Goal: Task Accomplishment & Management: Manage account settings

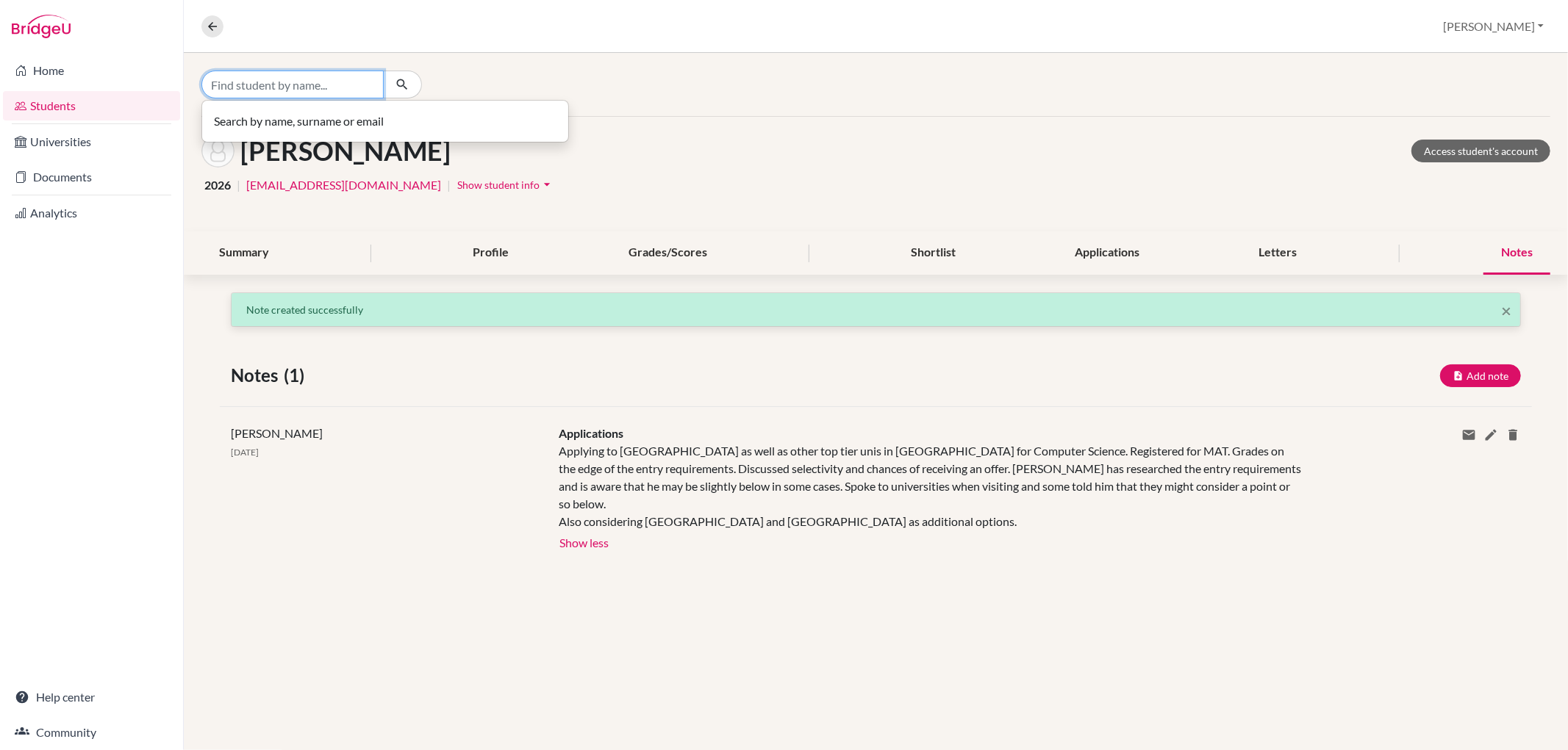
click at [321, 85] on input "Find student by name..." at bounding box center [292, 83] width 182 height 27
type input "[PERSON_NAME]"
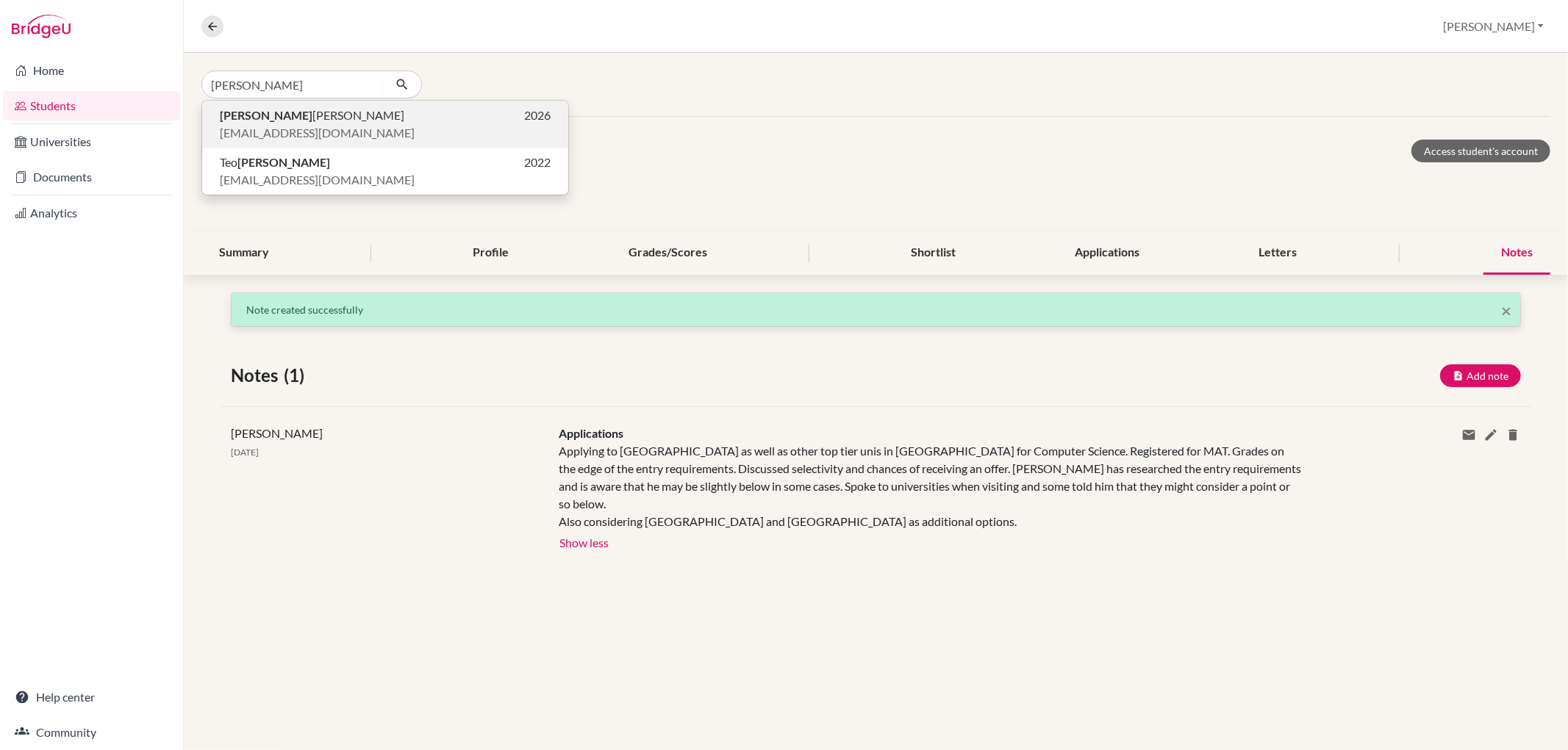
click at [269, 125] on span "[EMAIL_ADDRESS][DOMAIN_NAME]" at bounding box center [317, 133] width 194 height 18
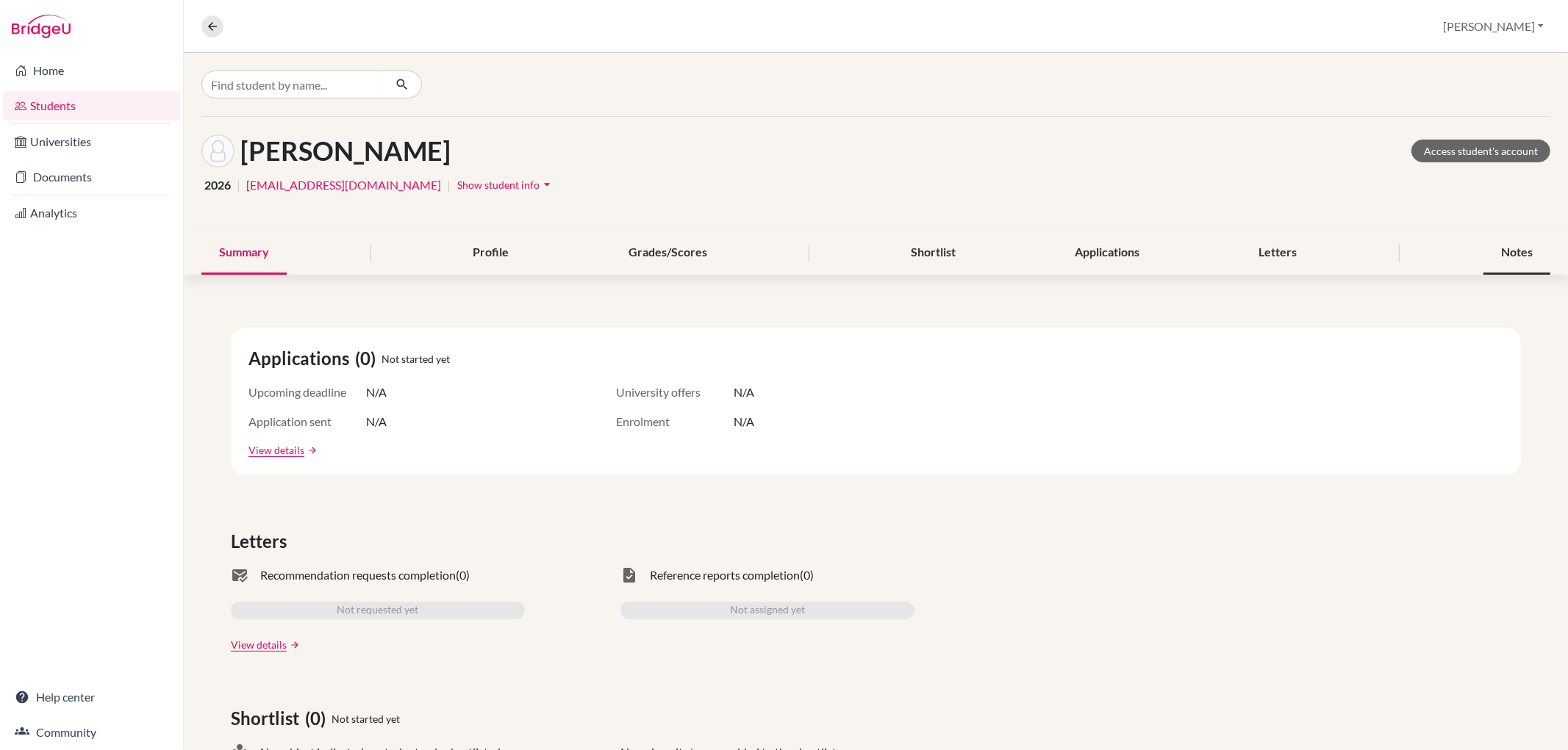
click at [1503, 246] on div "Notes" at bounding box center [1517, 253] width 67 height 44
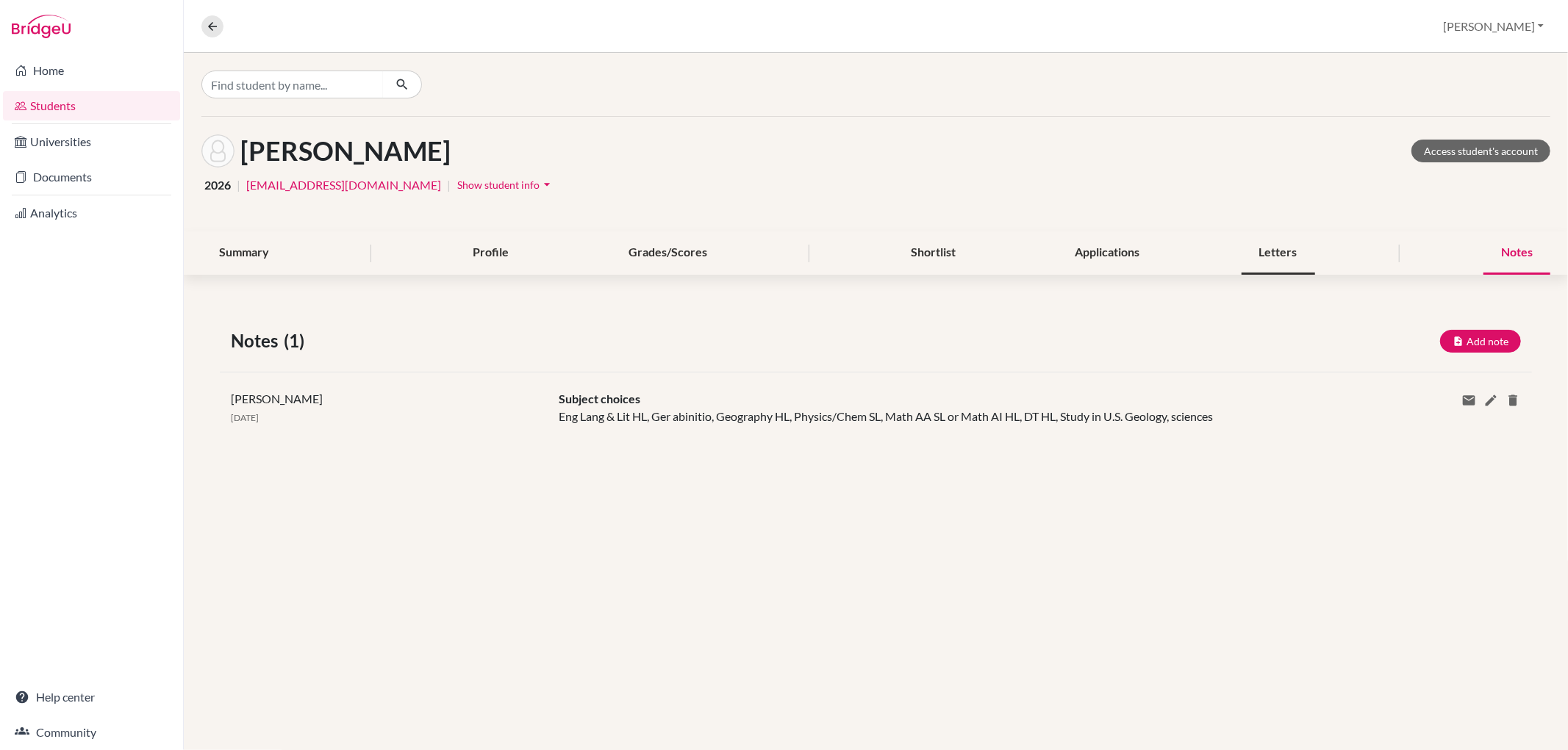
click at [1268, 253] on div "Letters" at bounding box center [1278, 253] width 73 height 44
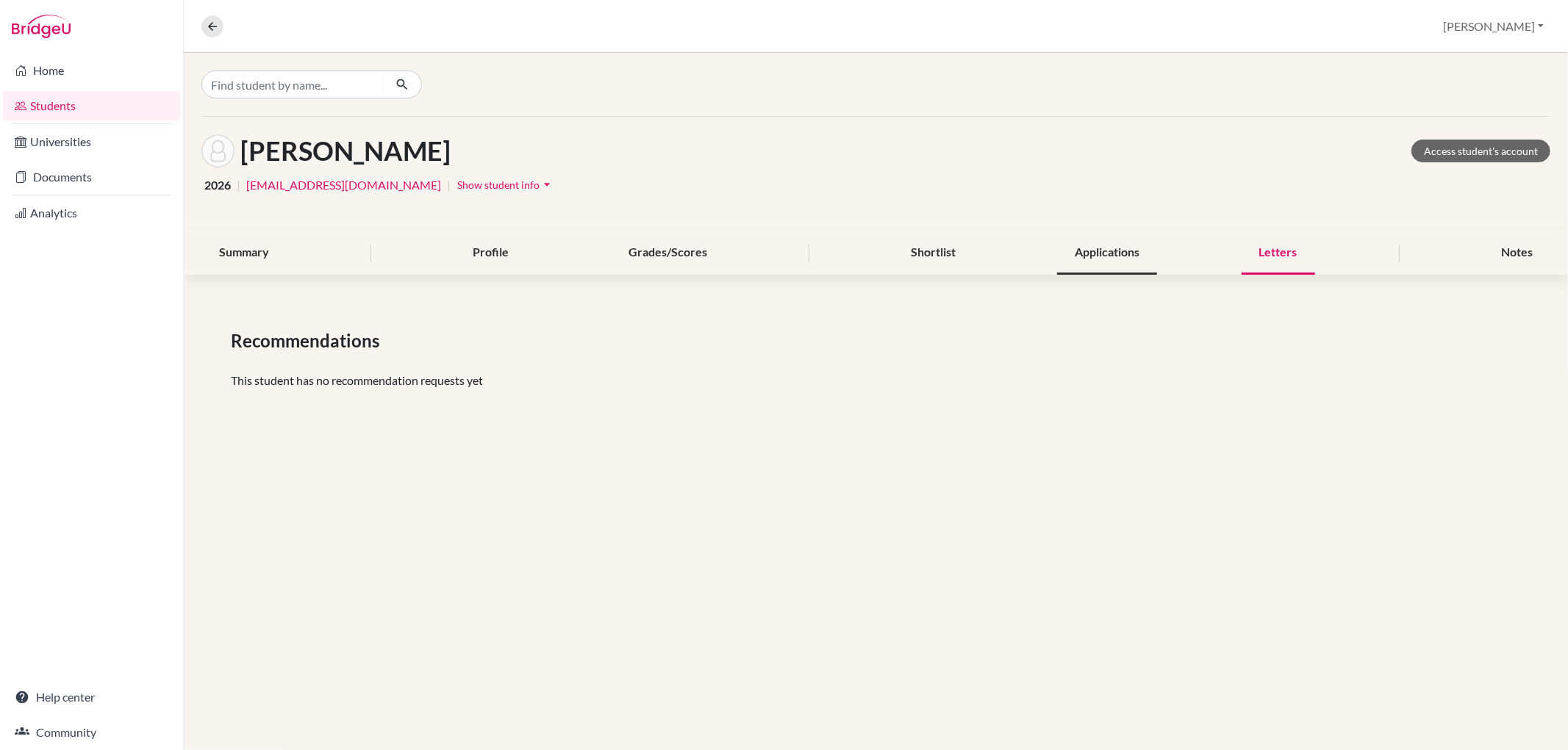
click at [1130, 256] on div "Applications" at bounding box center [1106, 253] width 100 height 44
click at [929, 239] on div "Shortlist" at bounding box center [932, 253] width 80 height 44
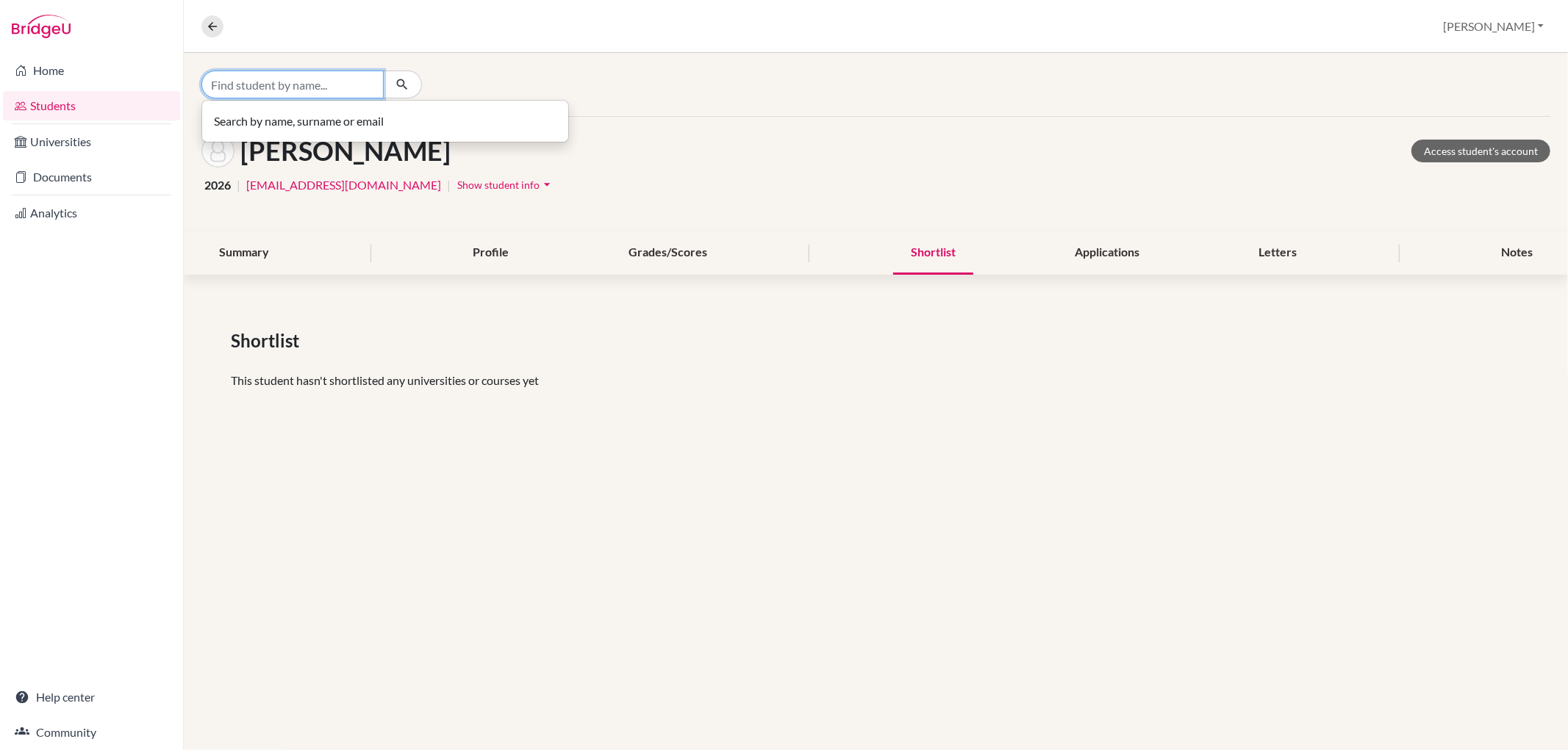
click at [246, 90] on input "Find student by name..." at bounding box center [292, 83] width 182 height 27
type input "[PERSON_NAME]"
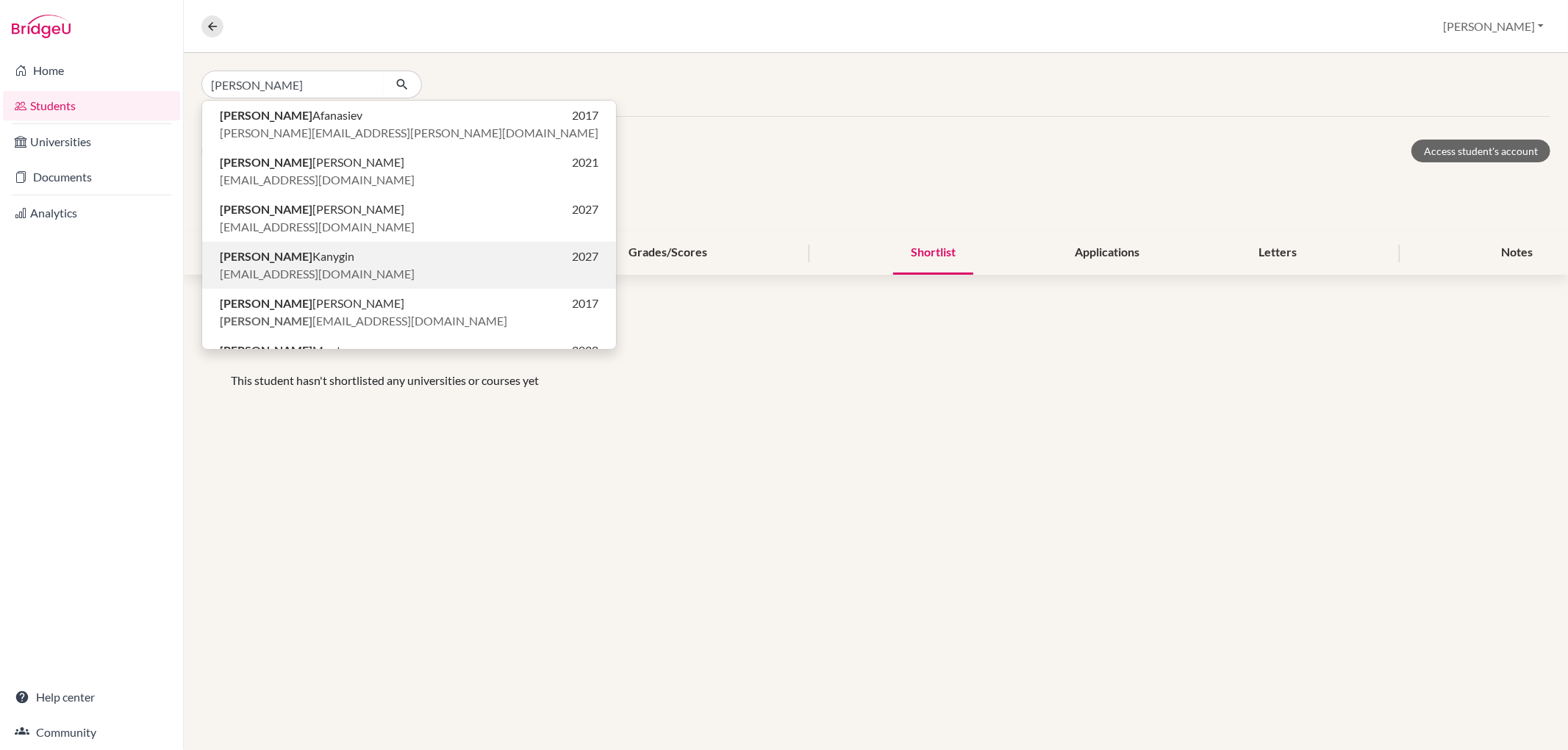
click at [341, 268] on p "[EMAIL_ADDRESS][DOMAIN_NAME]" at bounding box center [409, 274] width 378 height 18
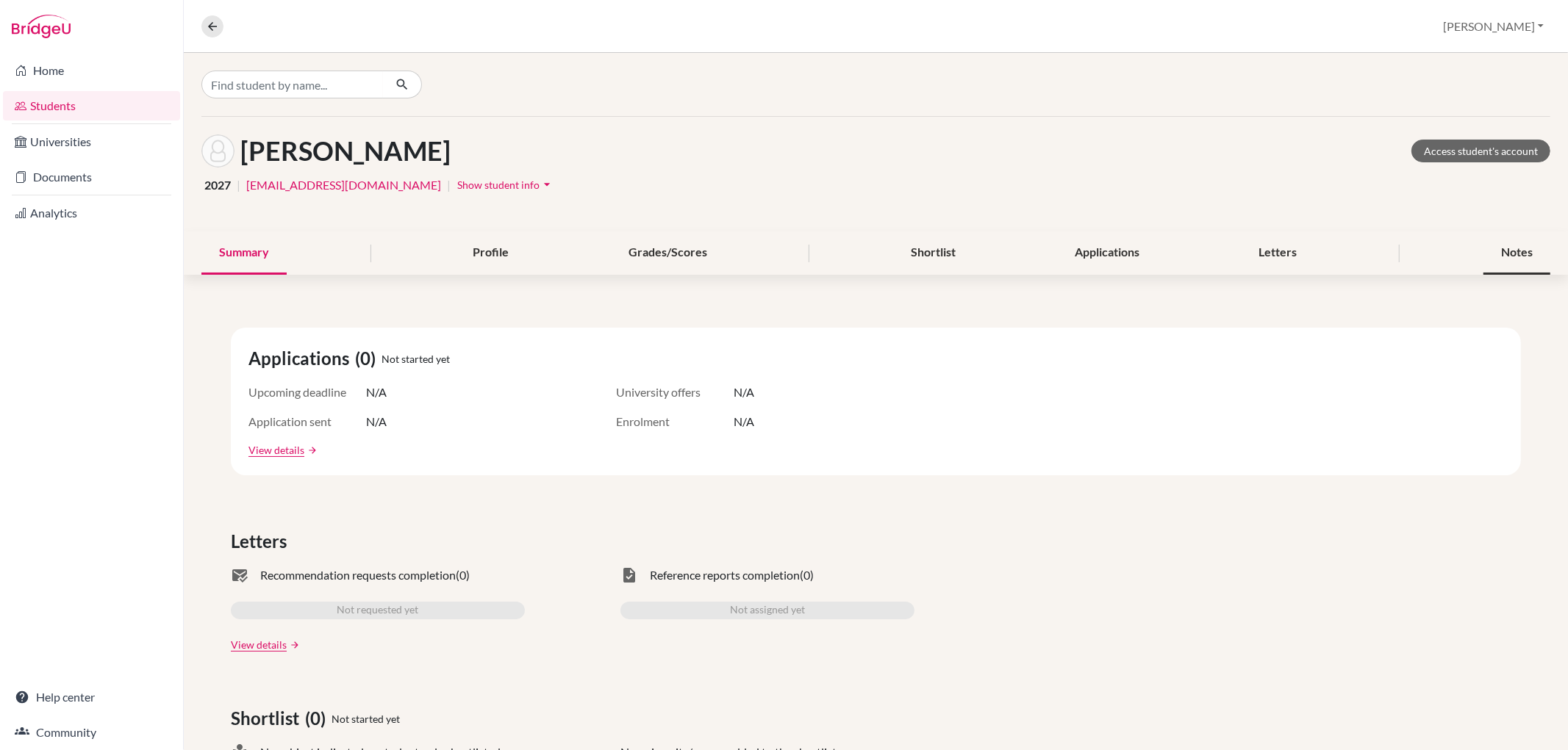
click at [1496, 247] on div "Notes" at bounding box center [1517, 253] width 67 height 44
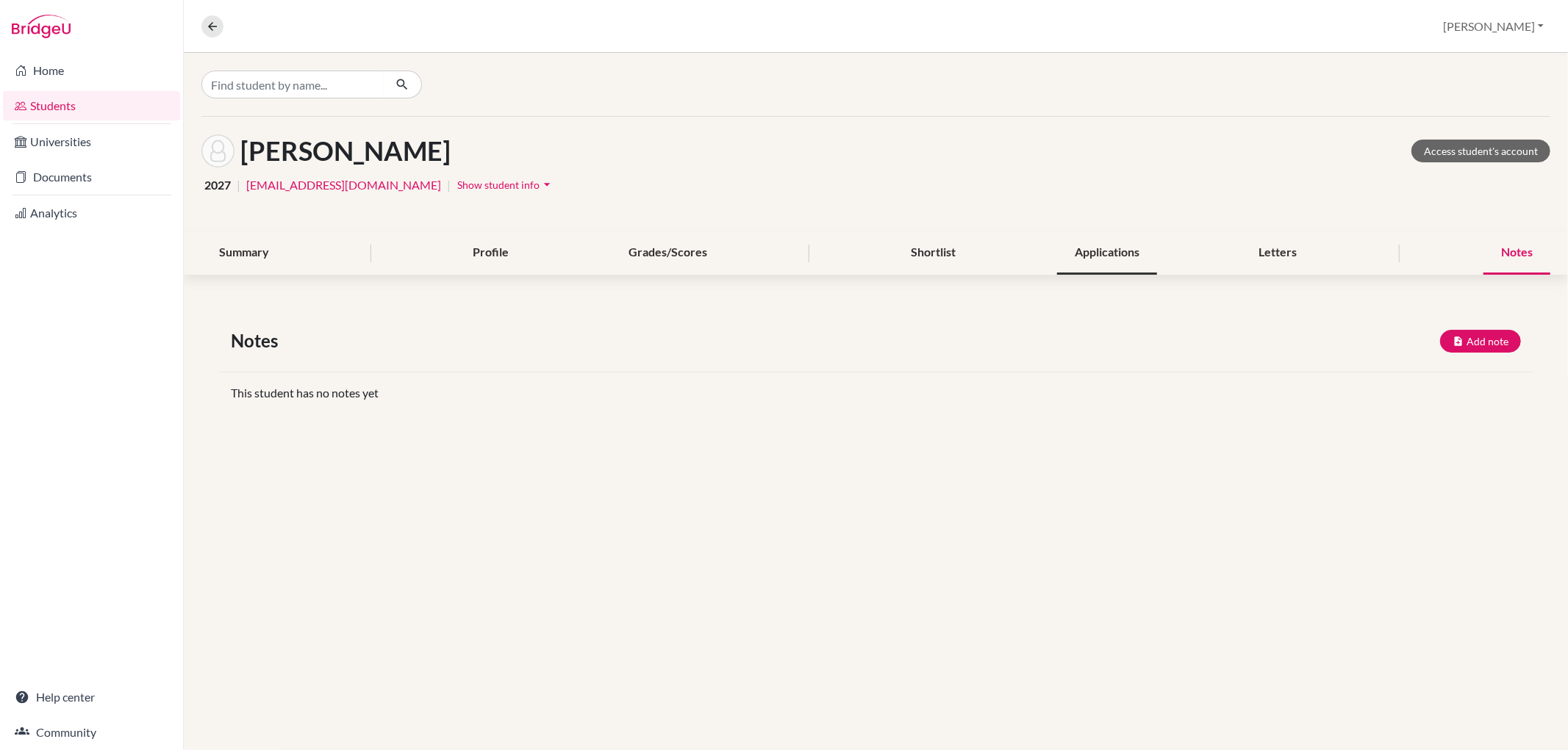
click at [1137, 257] on div "Applications" at bounding box center [1106, 253] width 100 height 44
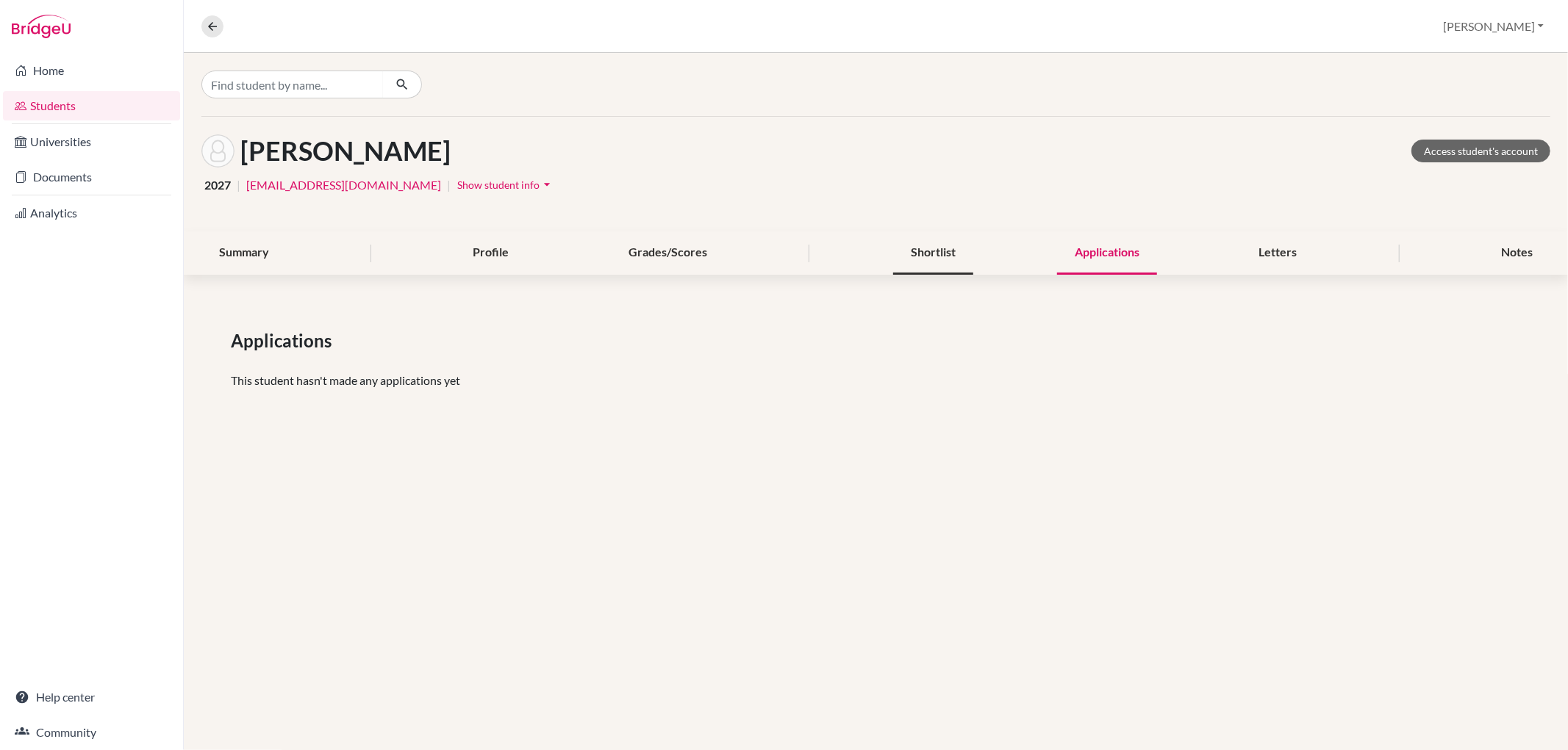
click at [970, 251] on div "Shortlist" at bounding box center [932, 253] width 80 height 44
click at [1517, 247] on div "Notes" at bounding box center [1517, 253] width 67 height 44
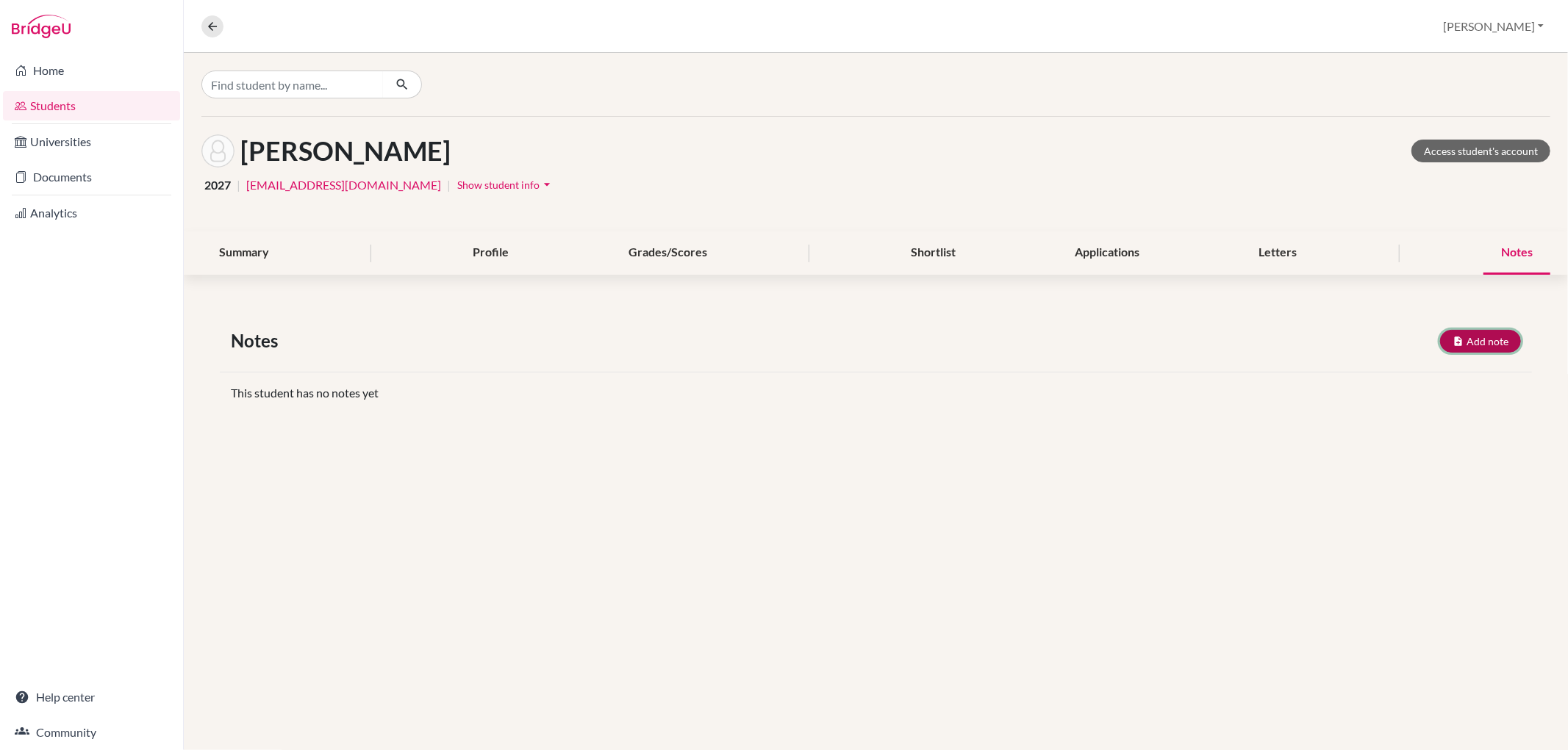
click at [1483, 340] on button "Add note" at bounding box center [1480, 341] width 81 height 23
